Goal: Use online tool/utility: Utilize a website feature to perform a specific function

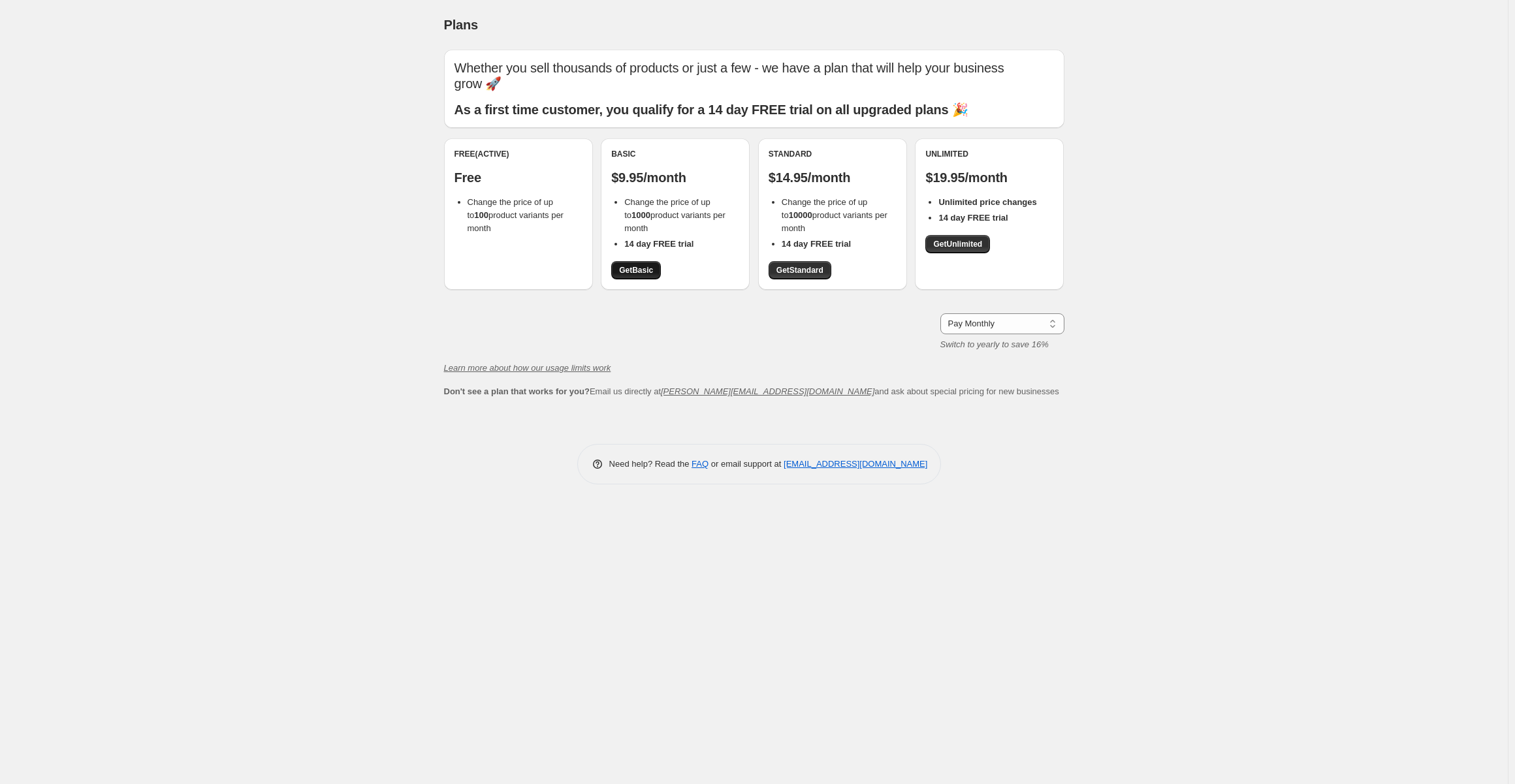
click at [632, 271] on span "Get Basic" at bounding box center [635, 270] width 34 height 11
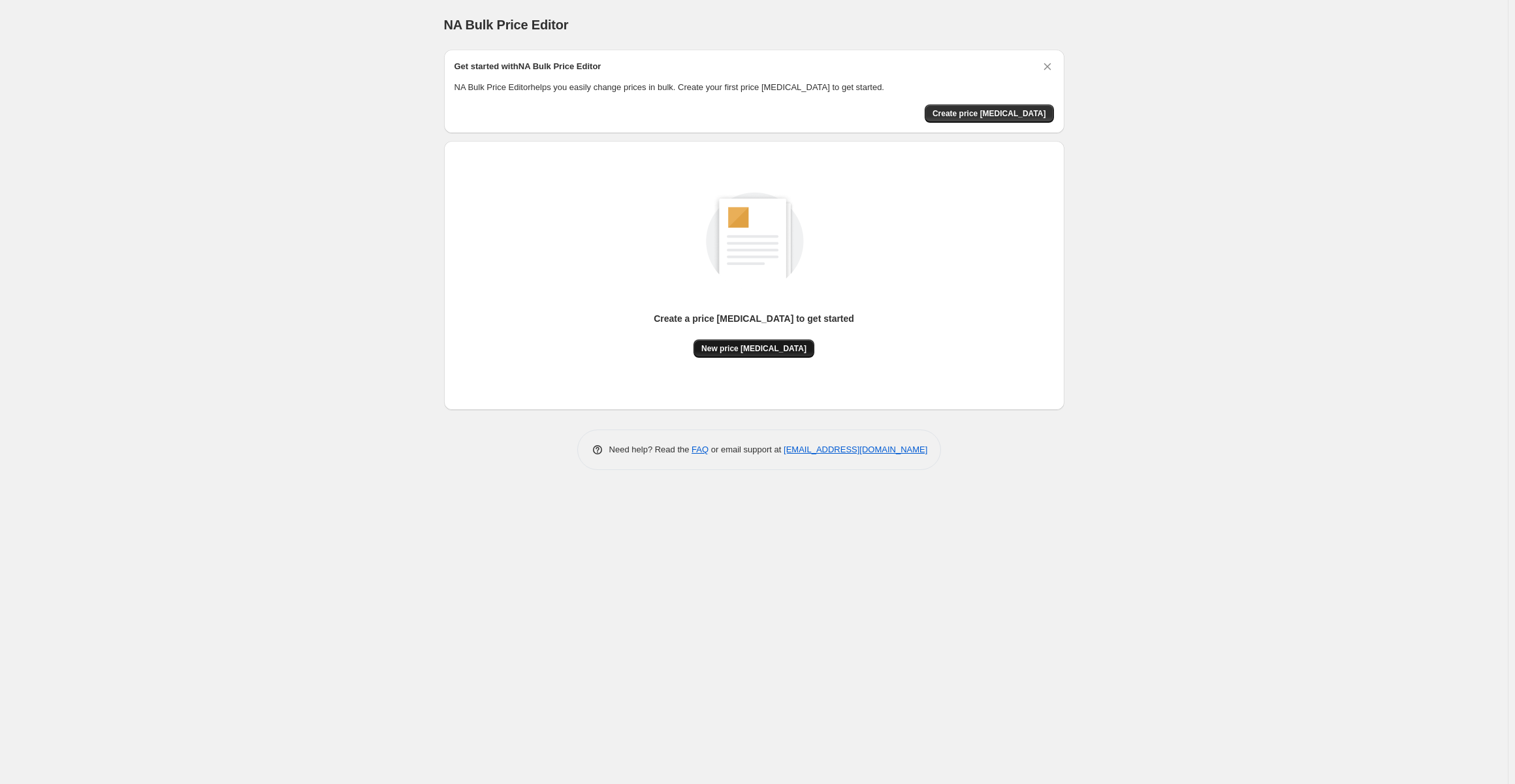
click at [744, 347] on span "New price change job" at bounding box center [753, 348] width 105 height 11
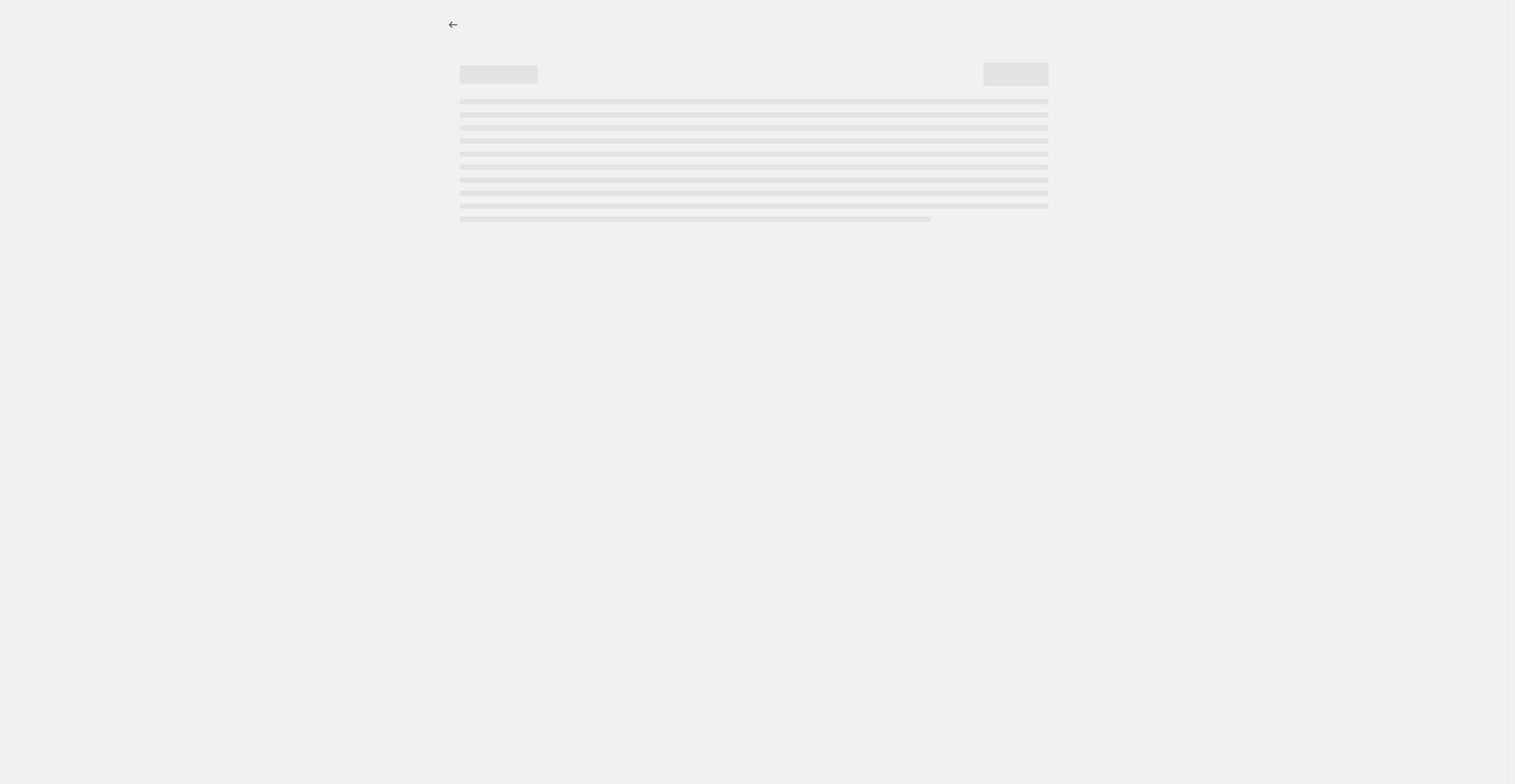
select select "percentage"
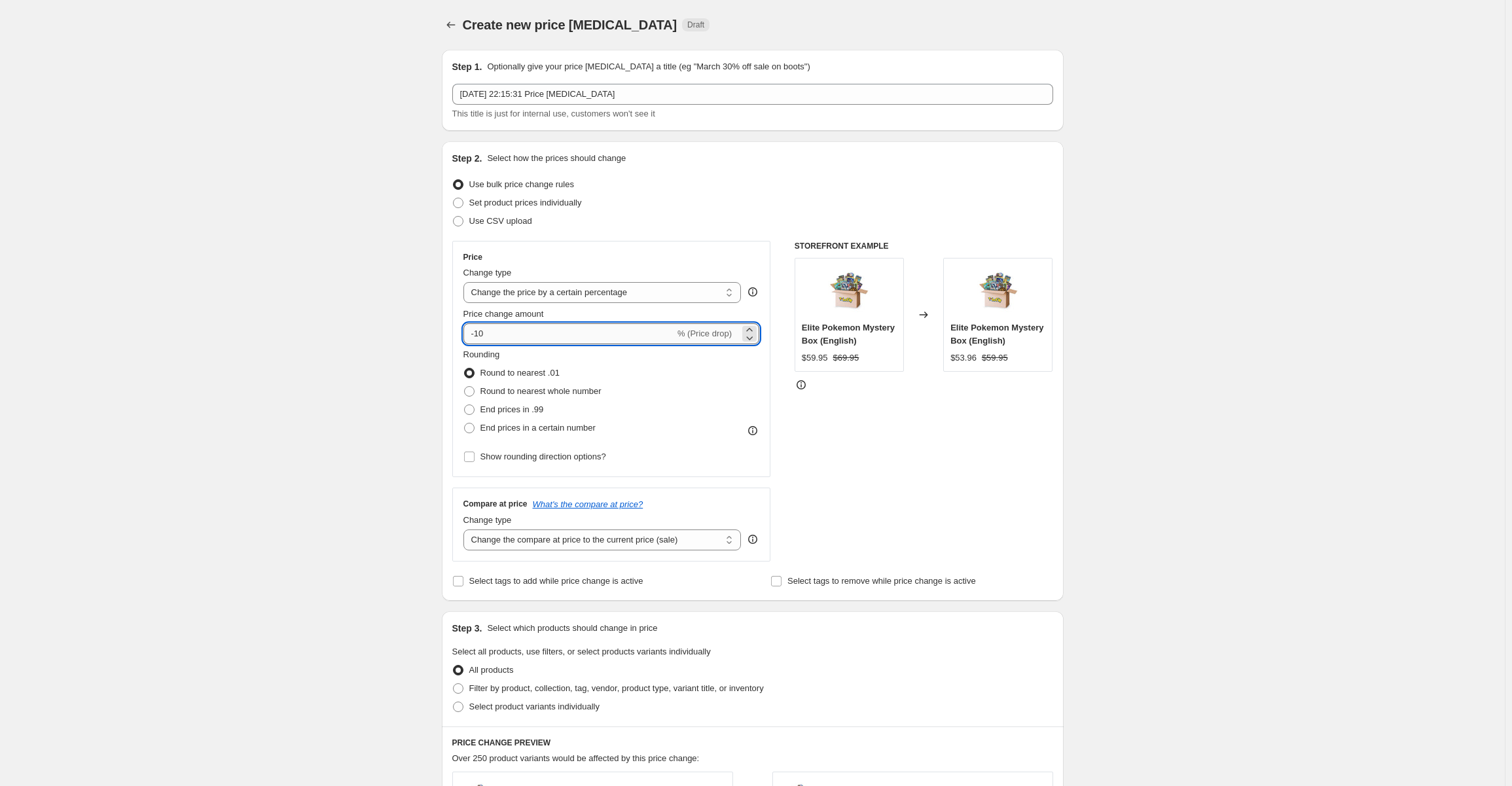
click at [512, 332] on input "-10" at bounding box center [569, 333] width 212 height 21
type input "-80"
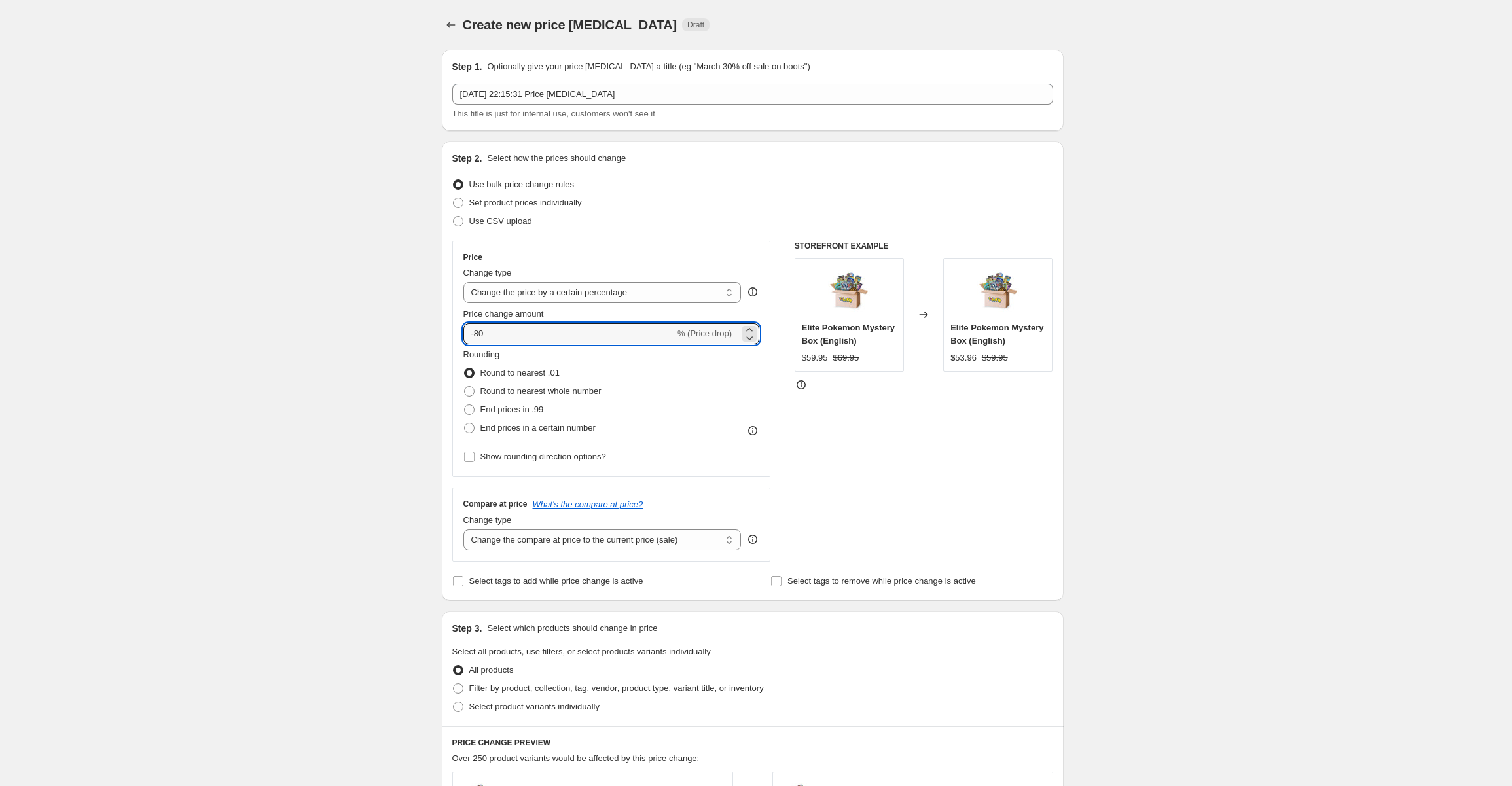
click at [1303, 446] on div "Create new price change job. This page is ready Create new price change job Dra…" at bounding box center [752, 660] width 1504 height 1321
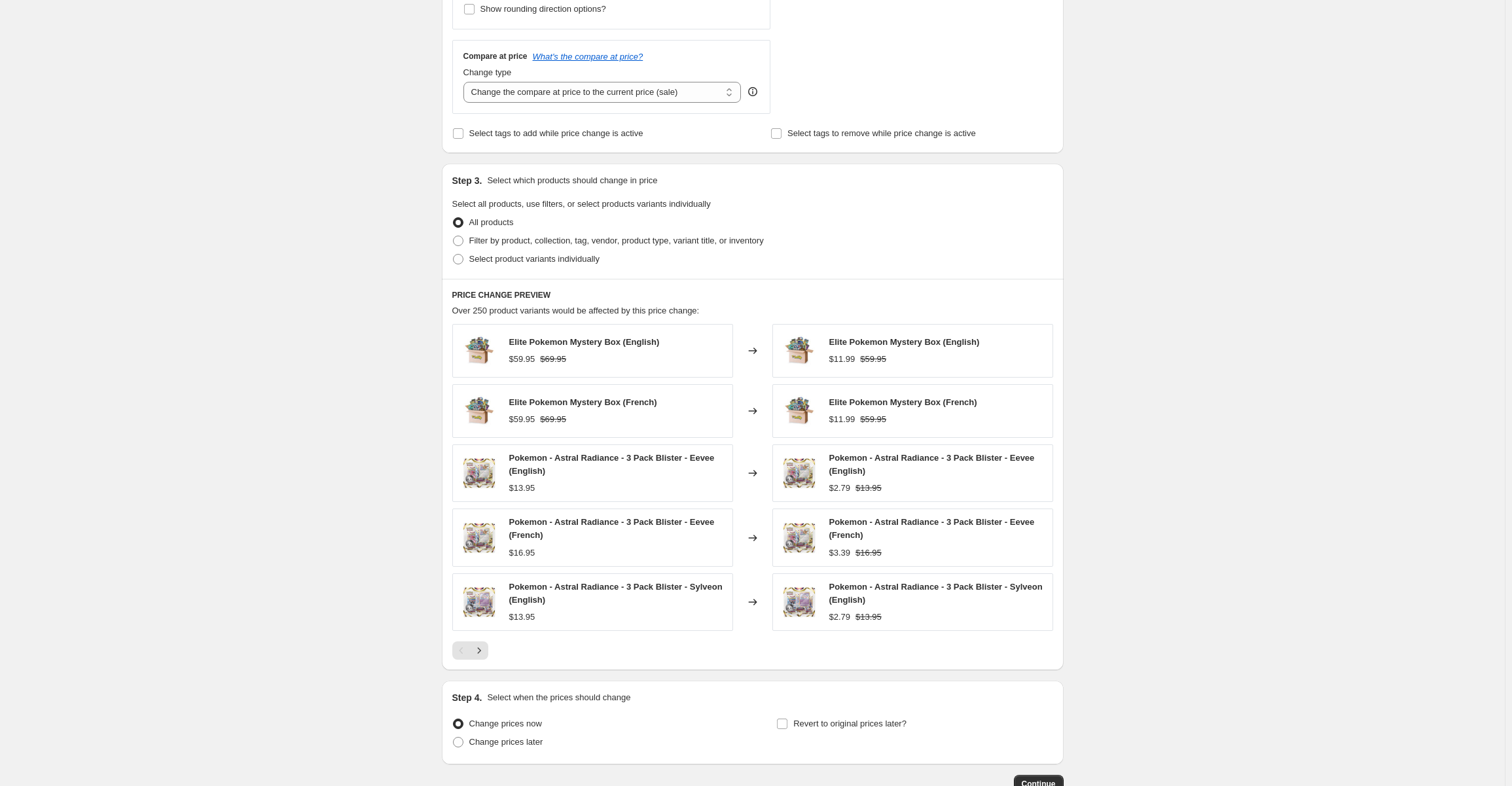
scroll to position [532, 0]
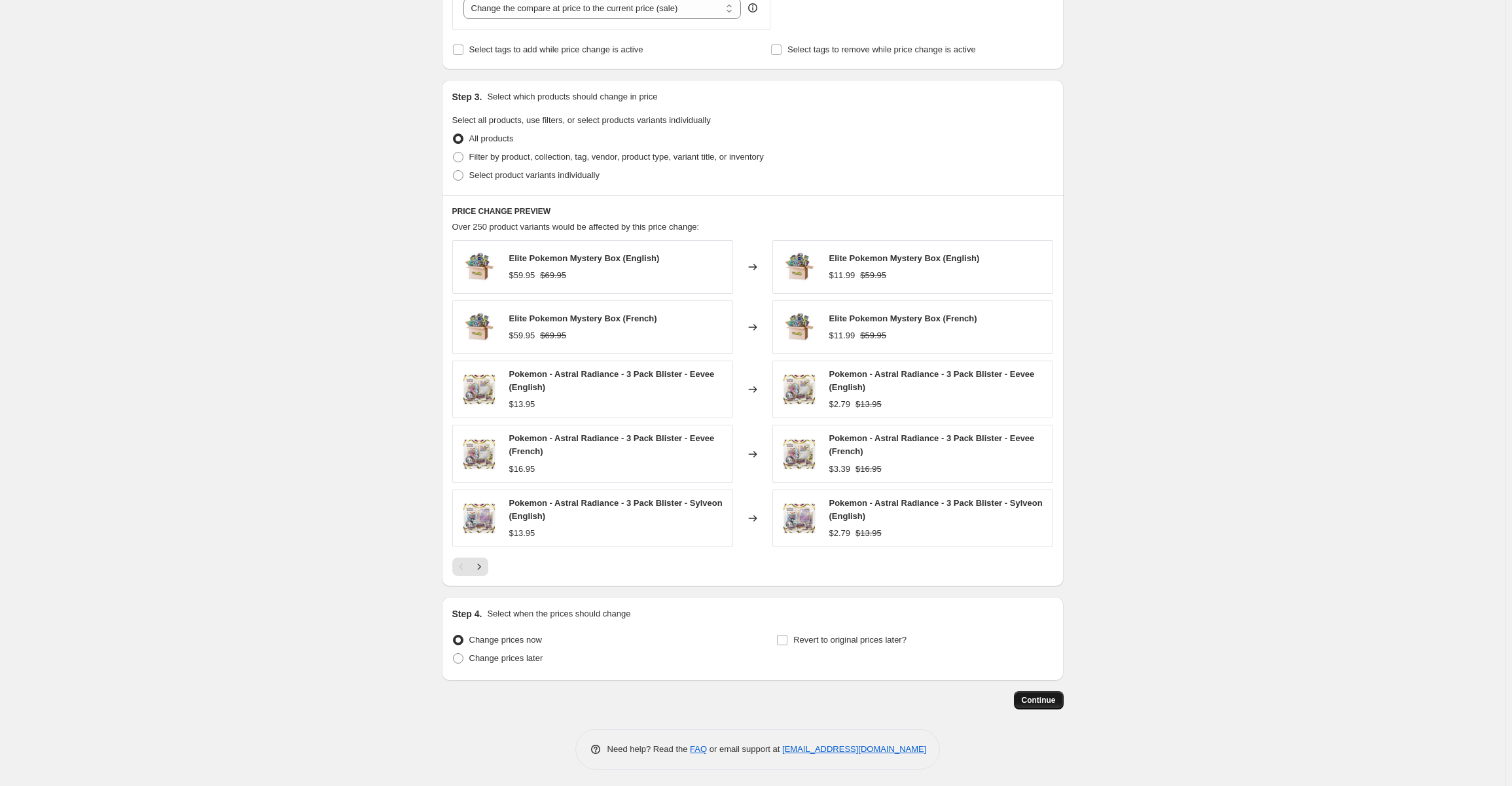
click at [1036, 695] on span "Continue" at bounding box center [1039, 700] width 34 height 11
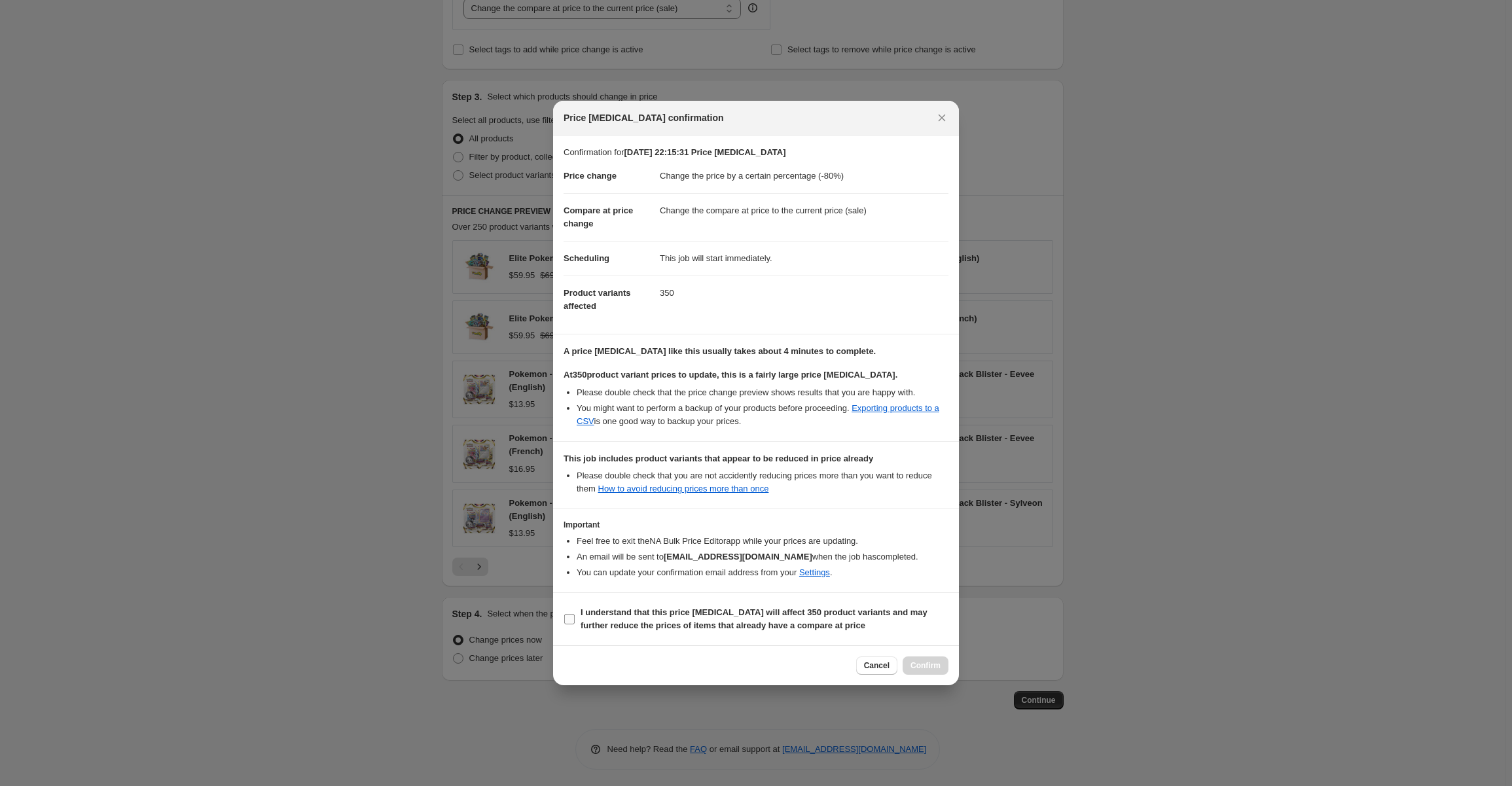
click at [571, 614] on input "I understand that this price change job will affect 350 product variants and ma…" at bounding box center [569, 619] width 11 height 11
checkbox input "true"
click at [928, 659] on button "Confirm" at bounding box center [925, 666] width 46 height 18
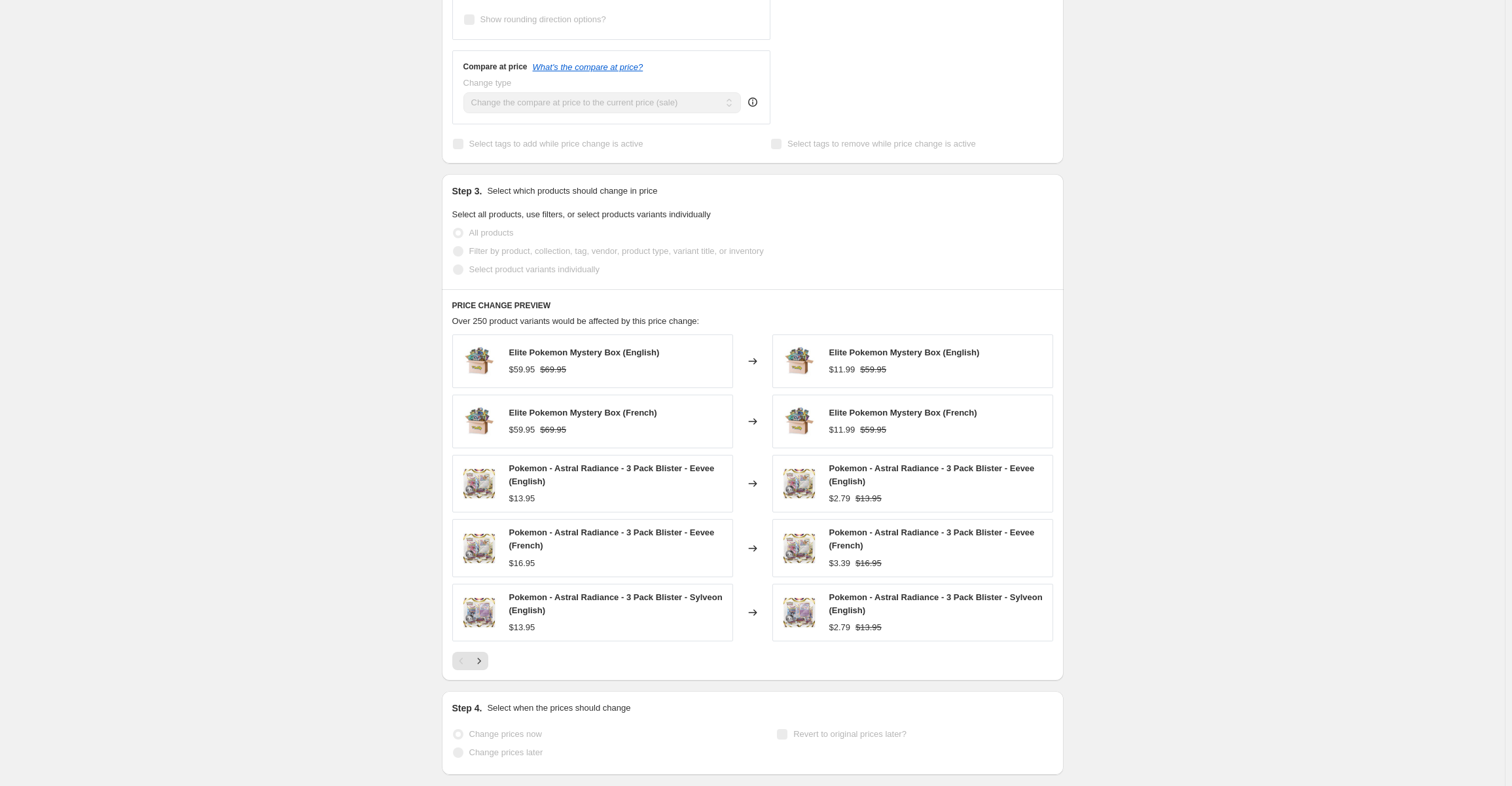
scroll to position [565, 0]
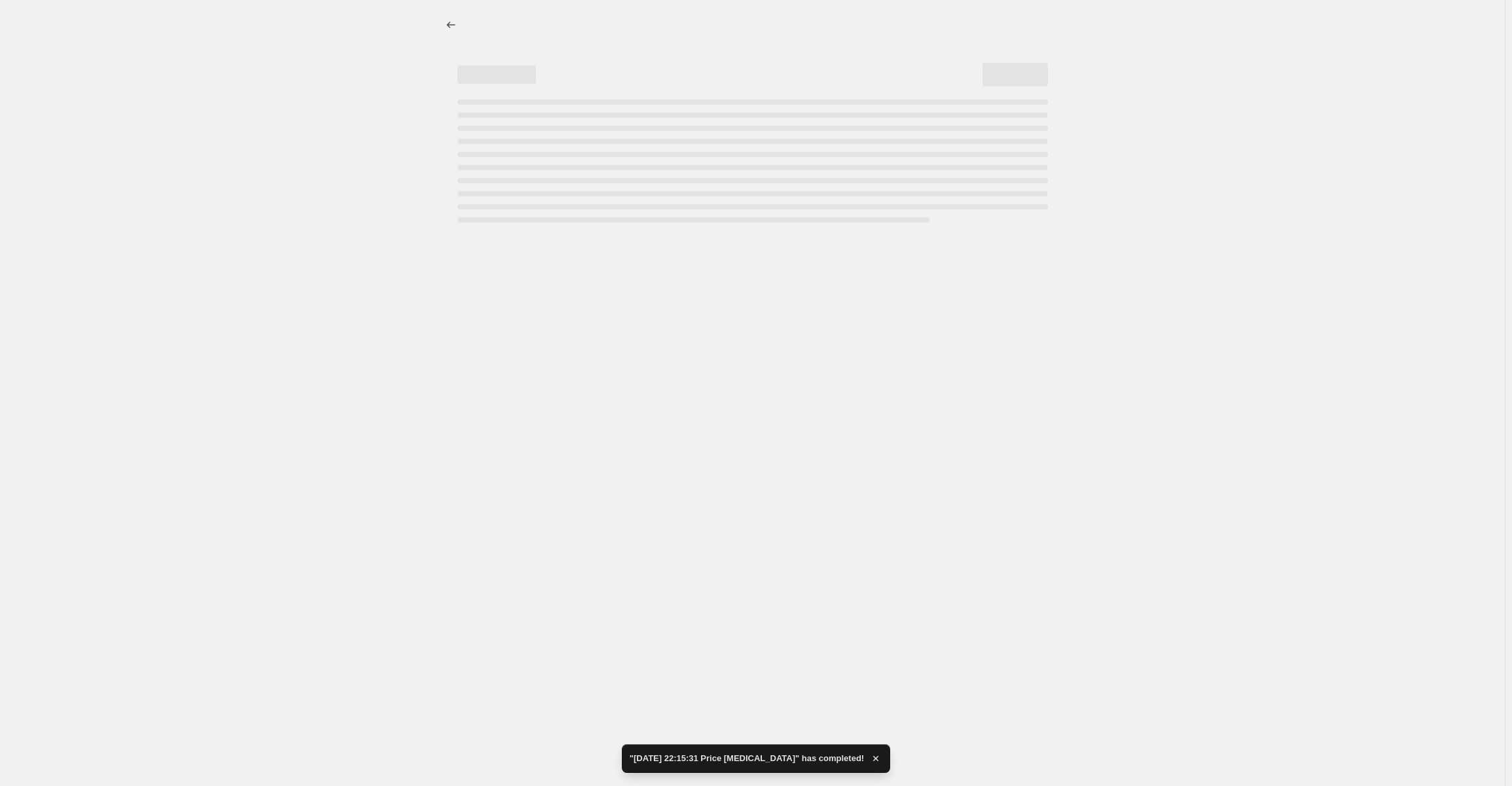
select select "percentage"
